Goal: Entertainment & Leisure: Consume media (video, audio)

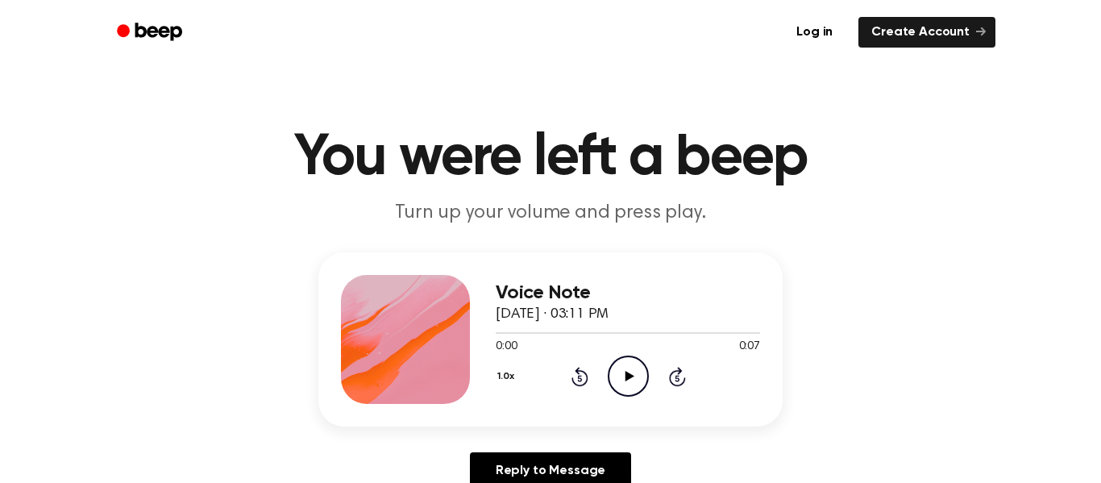
click at [631, 368] on icon "Play Audio" at bounding box center [628, 376] width 41 height 41
click at [625, 384] on icon "Play Audio" at bounding box center [628, 376] width 41 height 41
click at [622, 384] on icon "Play Audio" at bounding box center [628, 376] width 41 height 41
click at [650, 389] on div "1.0x Rewind 5 seconds Play Audio Skip 5 seconds" at bounding box center [628, 376] width 264 height 41
click at [637, 381] on icon "Play Audio" at bounding box center [628, 376] width 41 height 41
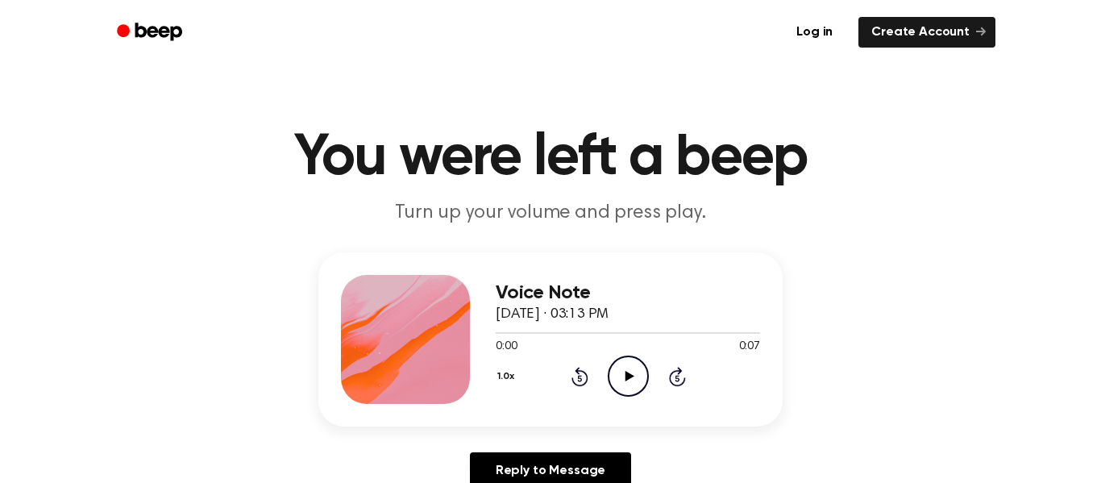
click at [650, 373] on div "1.0x Rewind 5 seconds Play Audio Skip 5 seconds" at bounding box center [628, 376] width 264 height 41
click at [633, 370] on icon "Play Audio" at bounding box center [628, 376] width 41 height 41
click at [626, 392] on icon "Play Audio" at bounding box center [628, 376] width 41 height 41
click at [618, 379] on icon "Play Audio" at bounding box center [628, 376] width 41 height 41
click at [614, 388] on icon "Play Audio" at bounding box center [628, 376] width 41 height 41
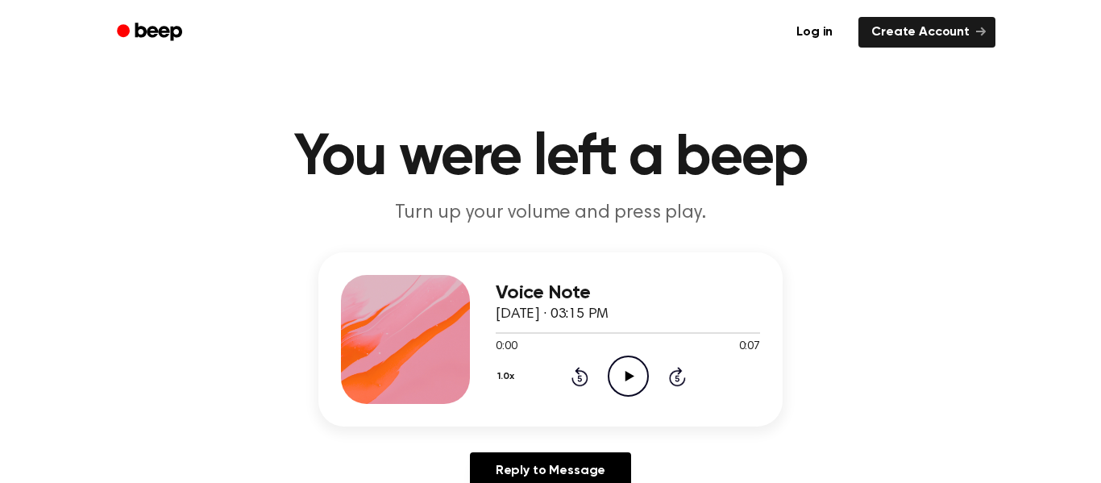
click at [629, 395] on circle at bounding box center [629, 376] width 40 height 40
click at [617, 372] on icon "Play Audio" at bounding box center [628, 376] width 41 height 41
click at [611, 378] on icon "Play Audio" at bounding box center [628, 376] width 41 height 41
click at [648, 375] on div "1.0x Rewind 5 seconds Play Audio Skip 5 seconds" at bounding box center [628, 376] width 264 height 41
click at [572, 346] on div "0:00 0:11" at bounding box center [628, 347] width 264 height 17
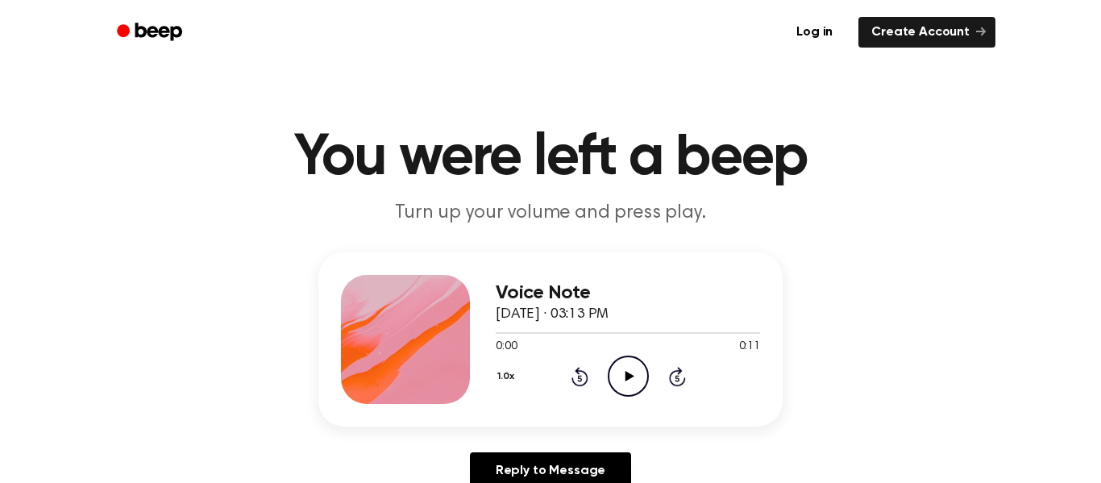
click at [643, 383] on icon "Play Audio" at bounding box center [628, 376] width 41 height 41
click at [630, 371] on icon "Play Audio" at bounding box center [628, 376] width 41 height 41
click at [609, 357] on icon "Play Audio" at bounding box center [628, 376] width 41 height 41
click at [635, 374] on icon "Play Audio" at bounding box center [628, 376] width 41 height 41
click at [616, 387] on icon "Play Audio" at bounding box center [628, 376] width 41 height 41
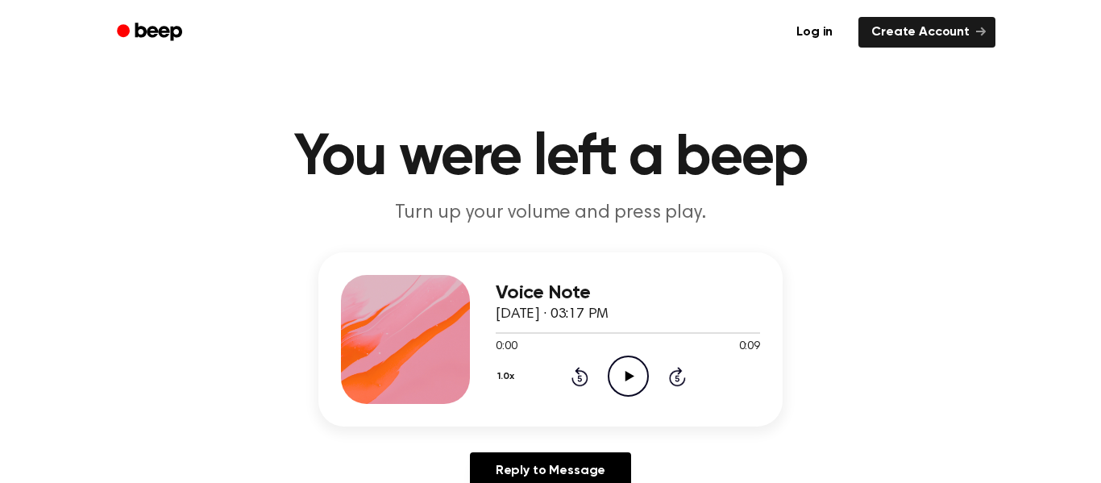
click at [628, 375] on icon at bounding box center [629, 376] width 9 height 10
click at [628, 377] on icon at bounding box center [629, 376] width 9 height 10
click at [626, 377] on icon at bounding box center [629, 376] width 9 height 10
click at [608, 385] on icon "Play Audio" at bounding box center [628, 376] width 41 height 41
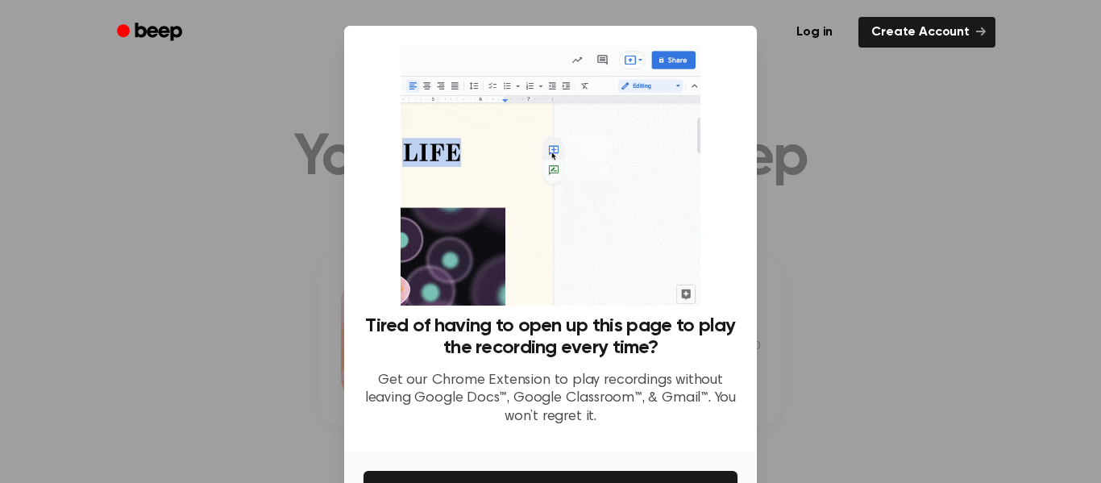
click at [792, 145] on div at bounding box center [550, 241] width 1101 height 483
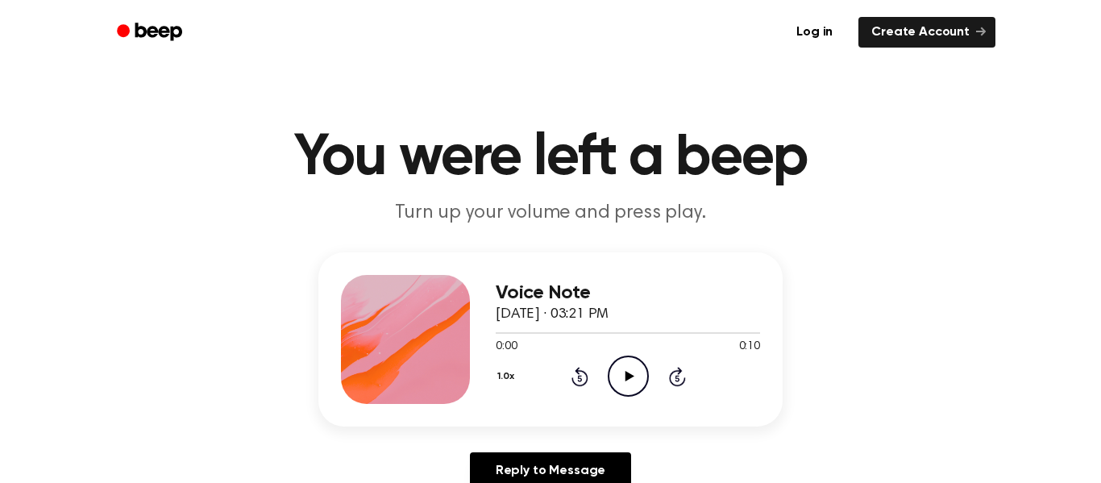
click at [610, 364] on icon "Play Audio" at bounding box center [628, 376] width 41 height 41
click at [620, 373] on icon "Play Audio" at bounding box center [628, 376] width 41 height 41
click at [615, 390] on circle at bounding box center [629, 376] width 40 height 40
click at [627, 369] on icon "Play Audio" at bounding box center [628, 376] width 41 height 41
